Goal: Task Accomplishment & Management: Use online tool/utility

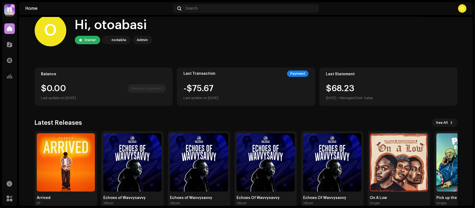
scroll to position [21, 0]
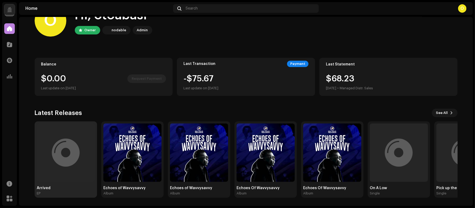
click at [62, 152] on div at bounding box center [66, 152] width 28 height 0
click at [60, 167] on div at bounding box center [66, 152] width 58 height 58
click at [74, 152] on div at bounding box center [66, 152] width 28 height 0
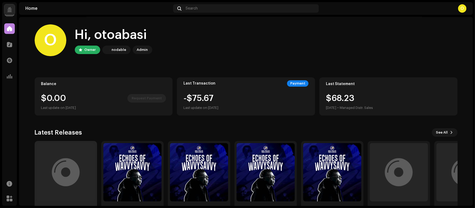
scroll to position [0, 0]
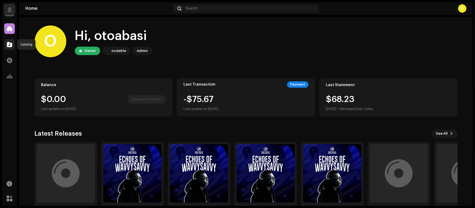
click at [7, 46] on span at bounding box center [9, 44] width 5 height 4
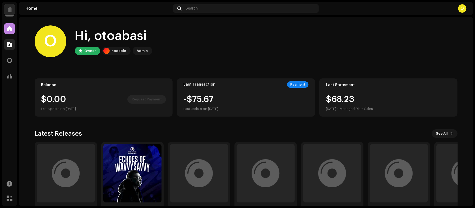
click at [11, 46] on span at bounding box center [9, 44] width 5 height 4
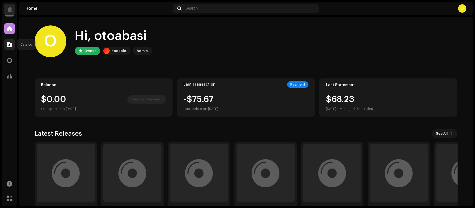
drag, startPoint x: 6, startPoint y: 43, endPoint x: 8, endPoint y: 43, distance: 2.7
click at [7, 43] on div at bounding box center [9, 44] width 11 height 11
click at [8, 43] on span at bounding box center [9, 44] width 5 height 4
click at [10, 42] on span at bounding box center [9, 44] width 5 height 4
click at [10, 43] on span at bounding box center [9, 44] width 5 height 4
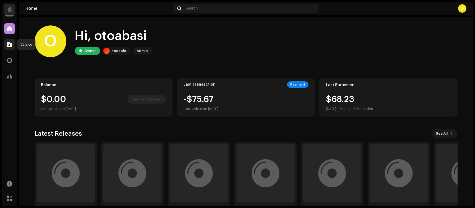
click at [10, 44] on span at bounding box center [9, 44] width 5 height 4
click at [11, 43] on span at bounding box center [9, 44] width 5 height 4
click at [9, 46] on span at bounding box center [9, 44] width 5 height 4
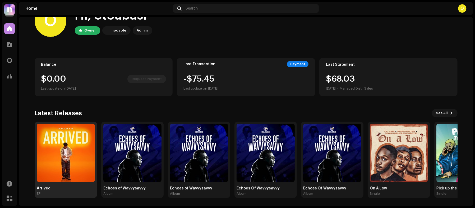
scroll to position [21, 0]
click at [73, 161] on img at bounding box center [66, 152] width 58 height 58
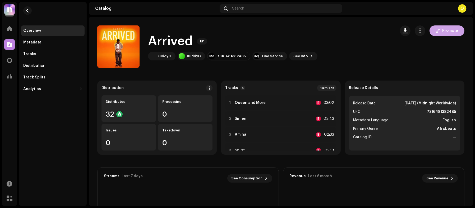
click at [449, 29] on span "Promote" at bounding box center [451, 30] width 16 height 11
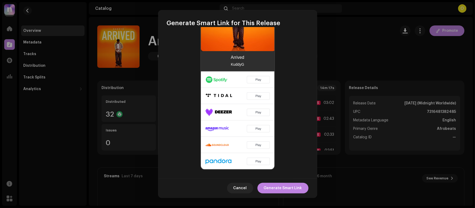
scroll to position [170, 0]
click at [293, 189] on span "Generate Smart Link" at bounding box center [283, 188] width 38 height 11
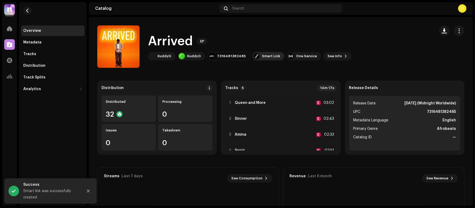
click at [269, 56] on div "Smart Link" at bounding box center [271, 56] width 18 height 4
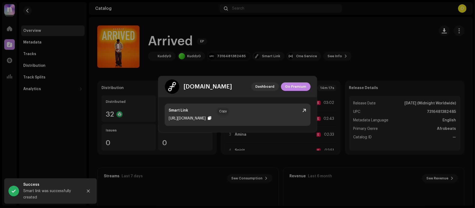
click at [212, 117] on div at bounding box center [209, 118] width 3 height 4
